Goal: Task Accomplishment & Management: Complete application form

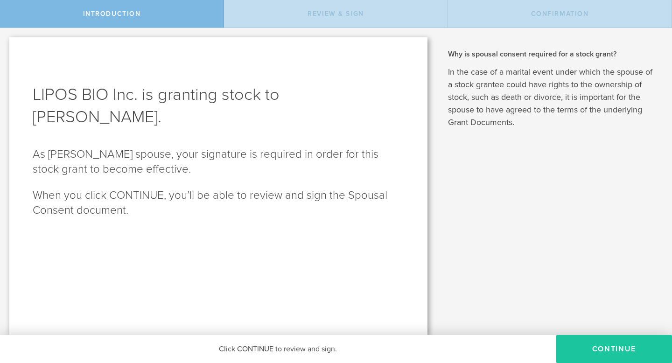
click at [609, 345] on button "CONTINUE" at bounding box center [614, 349] width 116 height 28
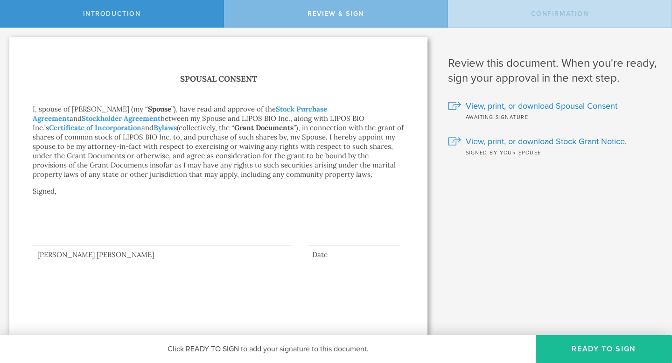
click at [76, 239] on div at bounding box center [163, 226] width 260 height 37
click at [312, 111] on link "Stock Purchase Agreement" at bounding box center [180, 114] width 295 height 18
click at [604, 349] on button "Ready to Sign" at bounding box center [604, 349] width 136 height 28
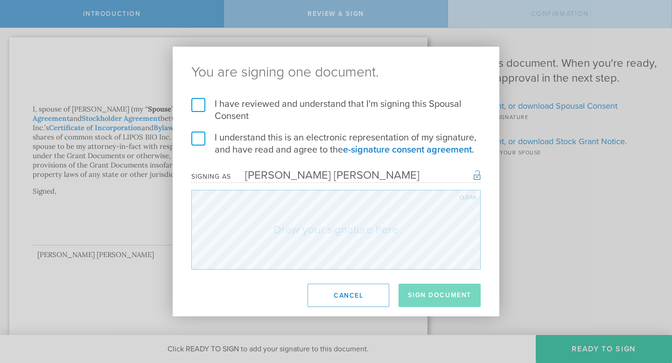
click at [201, 105] on label "I have reviewed and understand that I'm signing this Spousal Consent" at bounding box center [335, 110] width 289 height 24
click at [0, 0] on input "I have reviewed and understand that I'm signing this Spousal Consent" at bounding box center [0, 0] width 0 height 0
click at [201, 135] on label "I understand this is an electronic representation of my signature, and have rea…" at bounding box center [335, 144] width 289 height 24
click at [0, 0] on input "I understand this is an electronic representation of my signature, and have rea…" at bounding box center [0, 0] width 0 height 0
click at [341, 296] on button "Cancel" at bounding box center [349, 295] width 82 height 23
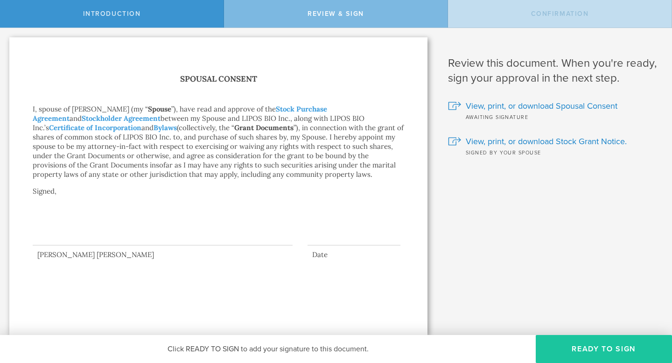
click at [594, 353] on button "Ready to Sign" at bounding box center [604, 349] width 136 height 28
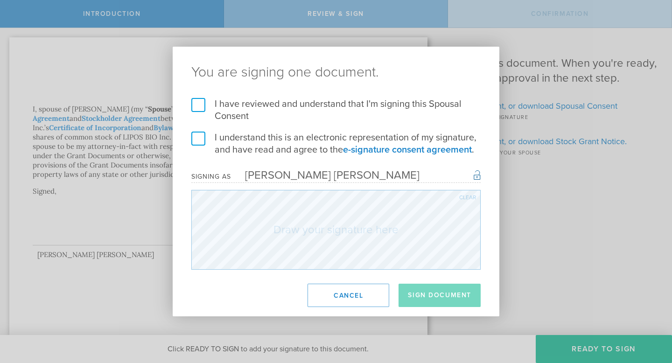
click at [195, 106] on label "I have reviewed and understand that I'm signing this Spousal Consent" at bounding box center [335, 110] width 289 height 24
click at [0, 0] on input "I have reviewed and understand that I'm signing this Spousal Consent" at bounding box center [0, 0] width 0 height 0
click at [196, 140] on label "I understand this is an electronic representation of my signature, and have rea…" at bounding box center [335, 144] width 289 height 24
click at [0, 0] on input "I understand this is an electronic representation of my signature, and have rea…" at bounding box center [0, 0] width 0 height 0
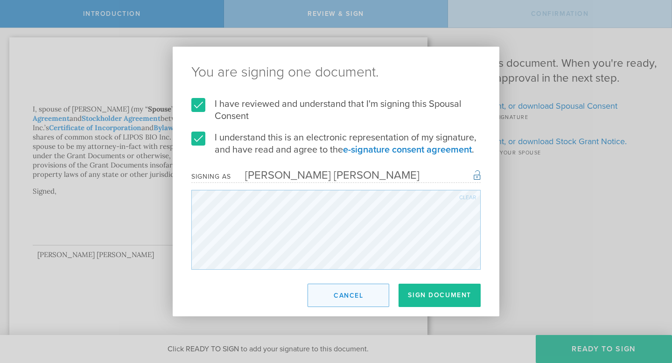
click at [363, 298] on button "Cancel" at bounding box center [349, 295] width 82 height 23
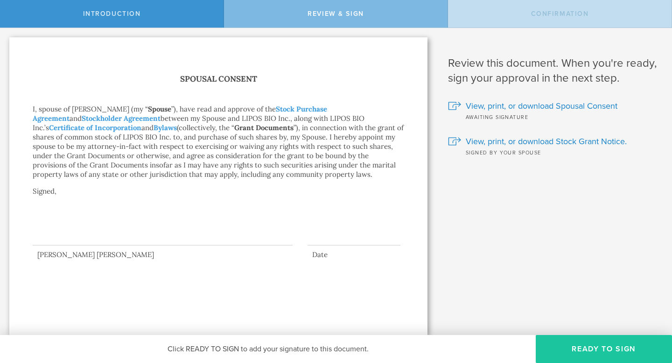
click at [612, 347] on button "Ready to Sign" at bounding box center [604, 349] width 136 height 28
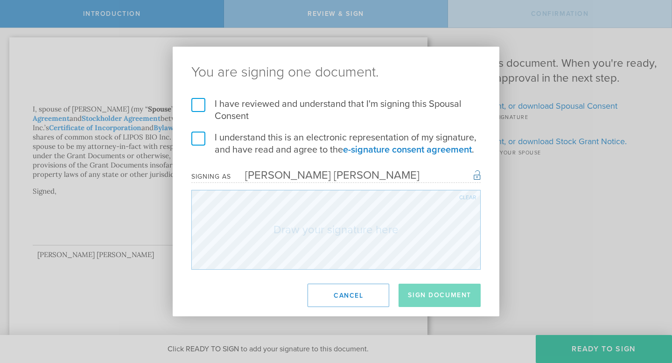
click at [195, 107] on label "I have reviewed and understand that I'm signing this Spousal Consent" at bounding box center [335, 110] width 289 height 24
click at [0, 0] on input "I have reviewed and understand that I'm signing this Spousal Consent" at bounding box center [0, 0] width 0 height 0
click at [195, 135] on label "I understand this is an electronic representation of my signature, and have rea…" at bounding box center [335, 144] width 289 height 24
click at [0, 0] on input "I understand this is an electronic representation of my signature, and have rea…" at bounding box center [0, 0] width 0 height 0
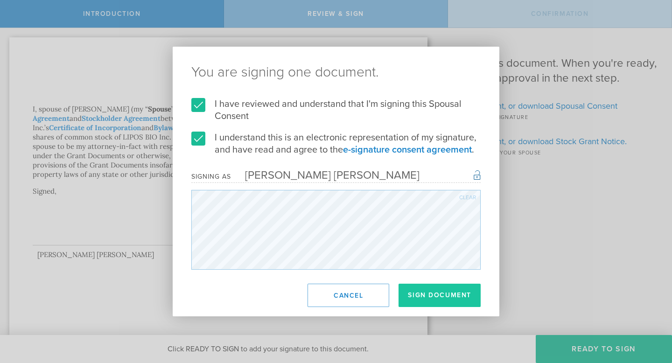
click at [439, 289] on button "Sign Document" at bounding box center [440, 295] width 82 height 23
